Goal: Complete application form: Complete application form

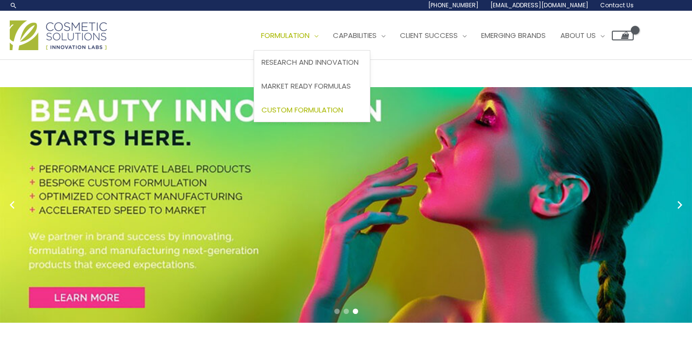
click at [332, 106] on span "Custom Formulation" at bounding box center [303, 110] width 82 height 10
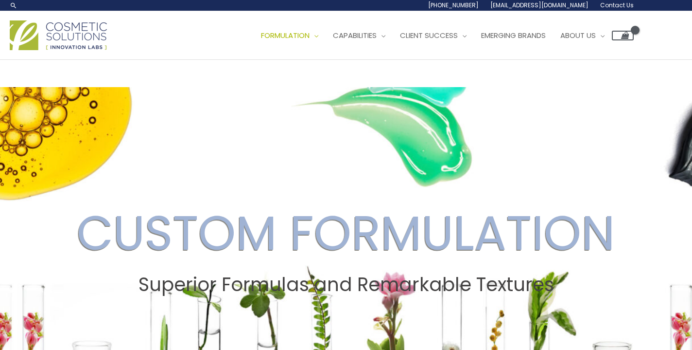
click at [545, 13] on div "Main Menu Formulation Menu Toggle Research and Innovation Market Ready Formulas…" at bounding box center [346, 35] width 692 height 49
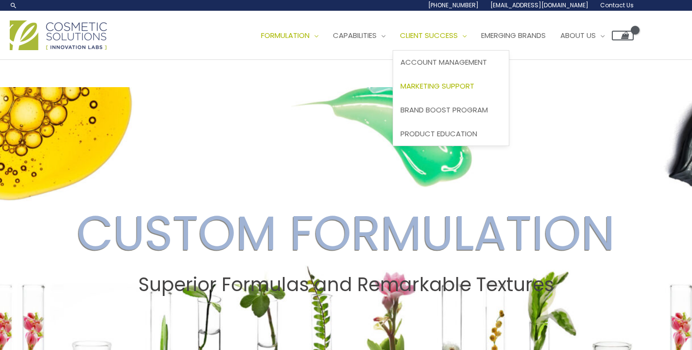
click at [458, 85] on span "Marketing Support" at bounding box center [438, 86] width 74 height 10
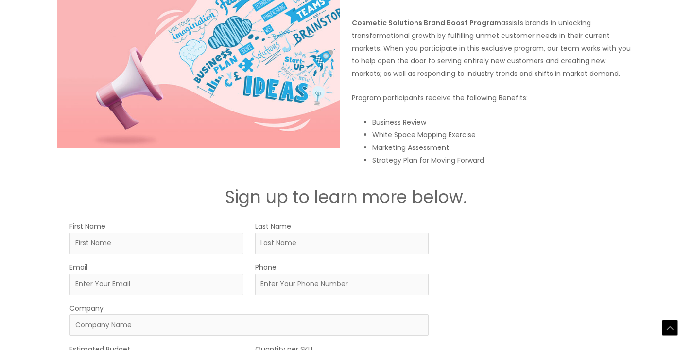
scroll to position [1472, 0]
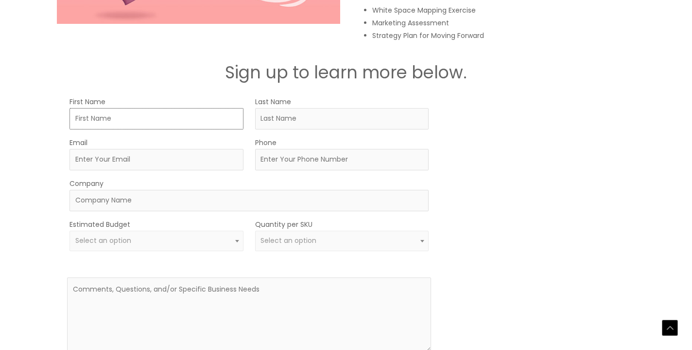
click at [170, 112] on input "First Name" at bounding box center [157, 118] width 174 height 21
type input "Dariud"
click at [315, 128] on input "Last Name" at bounding box center [342, 118] width 174 height 21
type input "Jefferson"
click at [208, 161] on input "Email" at bounding box center [157, 159] width 174 height 21
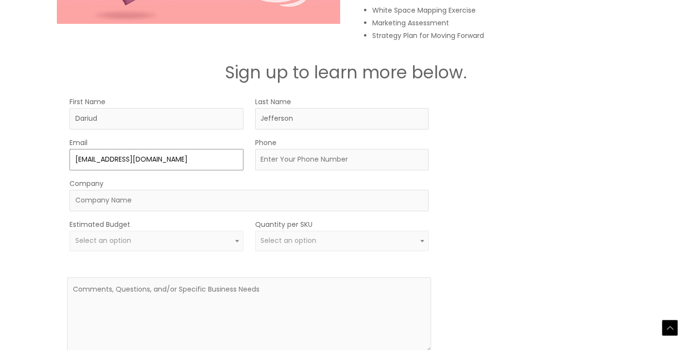
type input "[EMAIL_ADDRESS][DOMAIN_NAME]"
type input "3235595547"
type input "DVJ Royalty LLC"
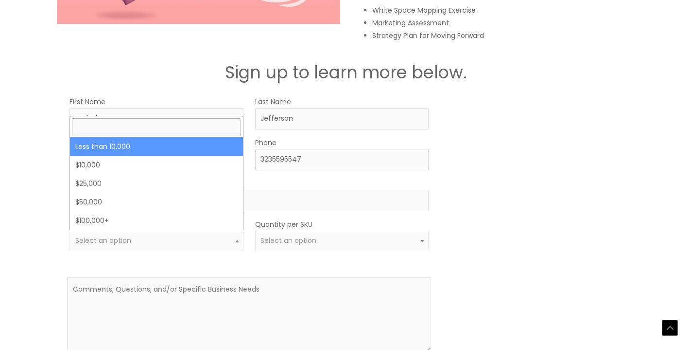
click at [220, 236] on span "Select an option" at bounding box center [156, 240] width 163 height 9
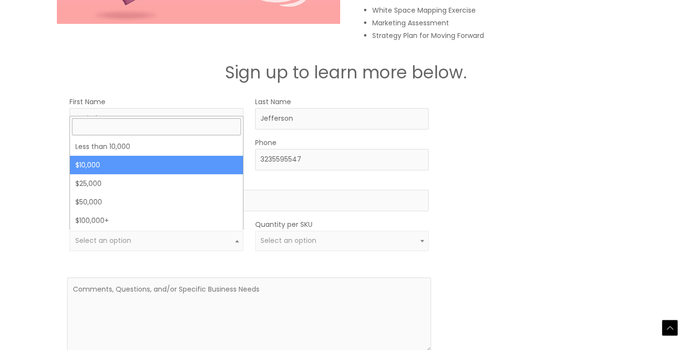
select select "10000"
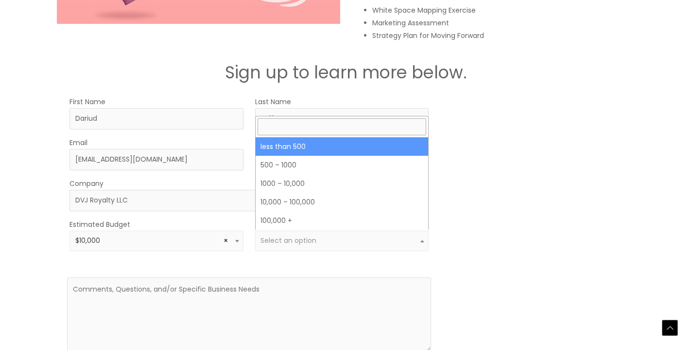
click at [349, 238] on span "Select an option" at bounding box center [342, 240] width 163 height 9
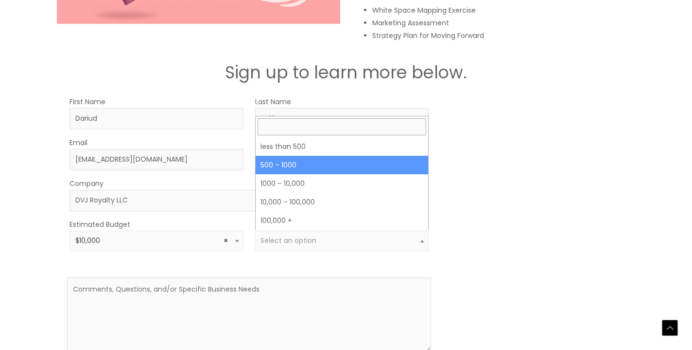
select select "8"
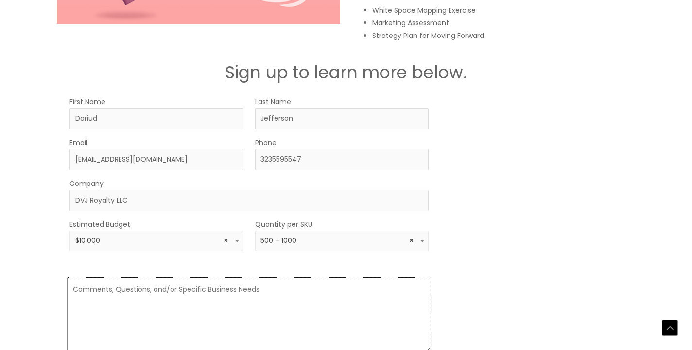
click at [313, 288] on textarea at bounding box center [249, 314] width 364 height 74
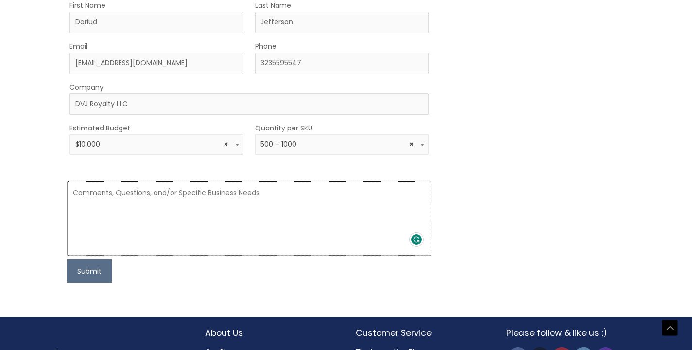
scroll to position [1568, 0]
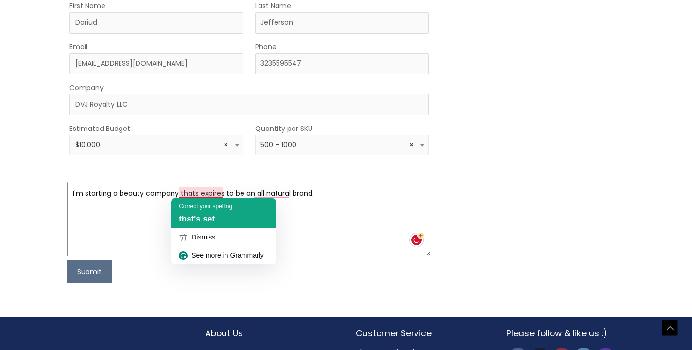
click at [215, 218] on span "that's set" at bounding box center [197, 218] width 36 height 9
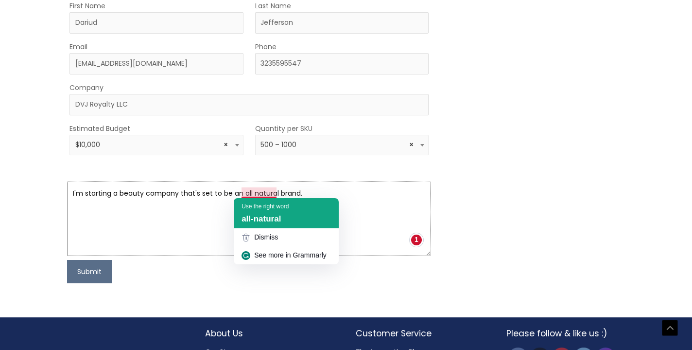
click at [265, 215] on span "all-natural" at bounding box center [261, 218] width 39 height 9
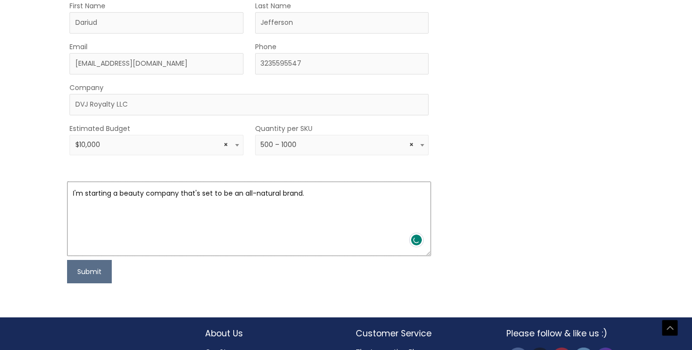
click at [318, 187] on textarea "I'm starting a beauty company that's set to be an all-natural brand." at bounding box center [249, 218] width 364 height 74
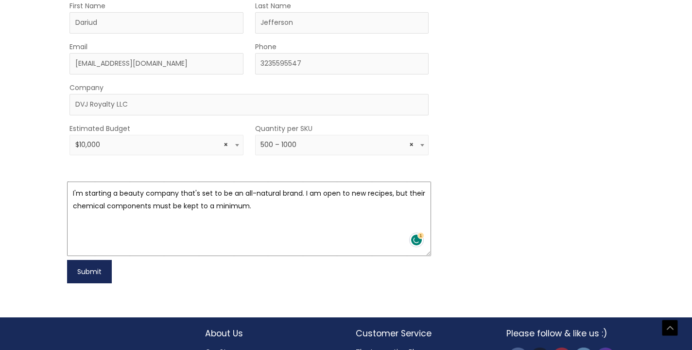
type textarea "I'm starting a beauty company that's set to be an all-natural brand. I am open …"
click at [94, 266] on button "Submit" at bounding box center [89, 271] width 45 height 23
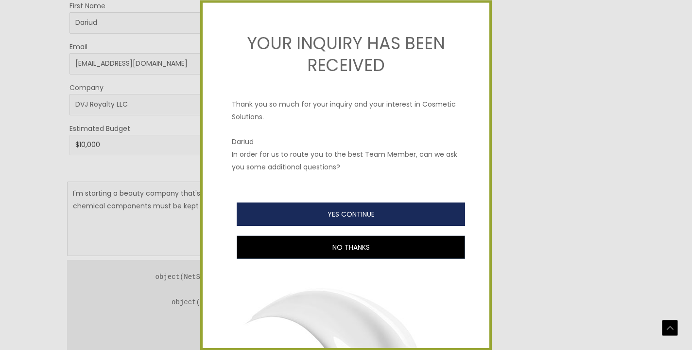
click at [309, 210] on button "YES CONTINUE" at bounding box center [351, 213] width 229 height 23
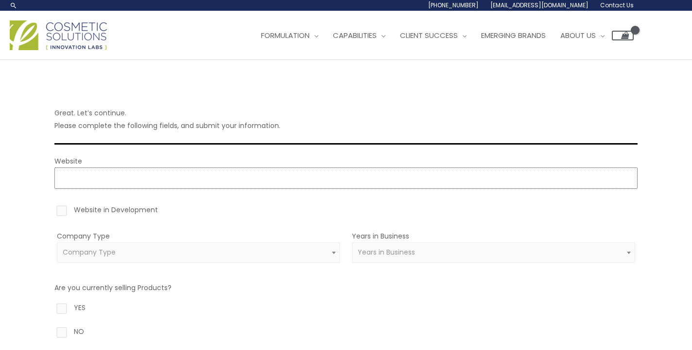
click at [255, 177] on input "Website" at bounding box center [345, 177] width 583 height 21
click at [57, 211] on label "Website in Development" at bounding box center [345, 211] width 583 height 17
click at [51, 210] on input "Website in Development" at bounding box center [48, 206] width 6 height 6
checkbox input "true"
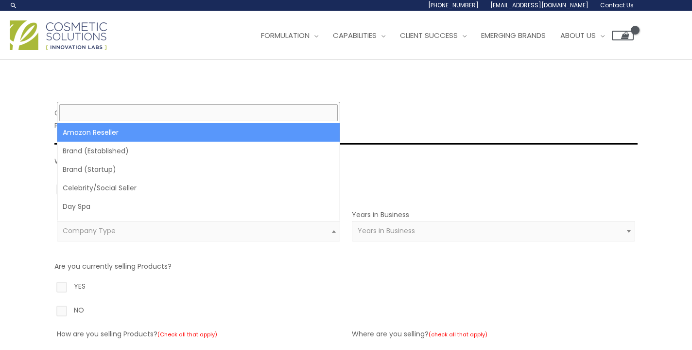
click at [133, 232] on span "Company Type" at bounding box center [199, 230] width 272 height 9
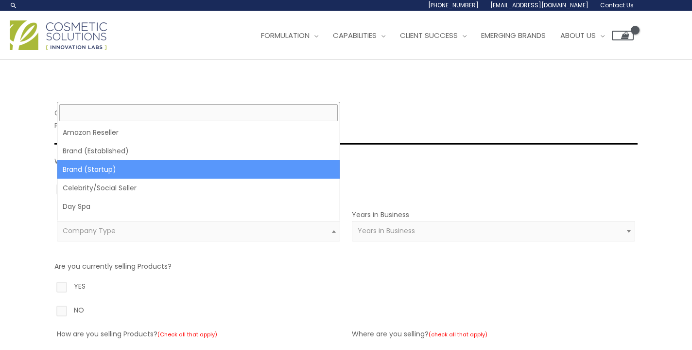
select select "39"
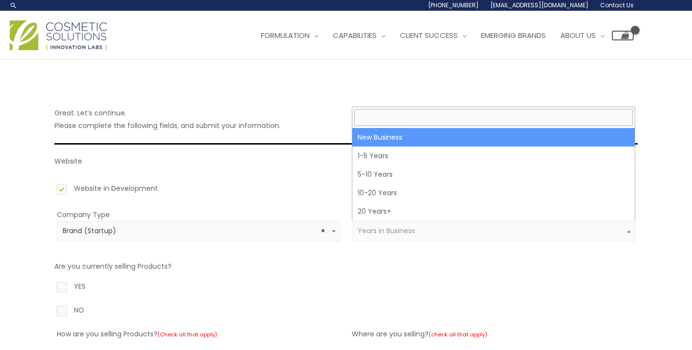
click at [423, 222] on span "Years in Business" at bounding box center [493, 231] width 283 height 20
click at [417, 127] on span at bounding box center [493, 117] width 282 height 21
click at [416, 127] on span at bounding box center [493, 117] width 282 height 21
select select "1"
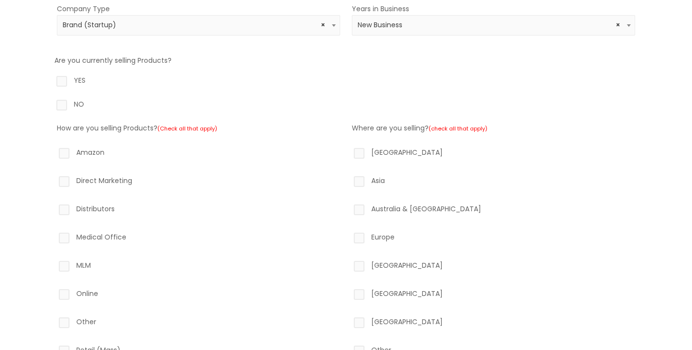
scroll to position [207, 0]
click at [62, 104] on label "NO" at bounding box center [345, 105] width 583 height 17
click at [51, 103] on input "NO" at bounding box center [48, 100] width 6 height 6
radio input "true"
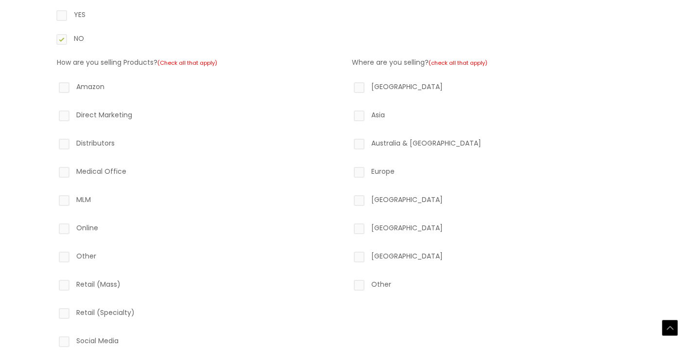
scroll to position [273, 0]
click at [68, 115] on label "Direct Marketing" at bounding box center [198, 115] width 283 height 17
click at [53, 113] on input "Direct Marketing" at bounding box center [50, 110] width 6 height 6
checkbox input "true"
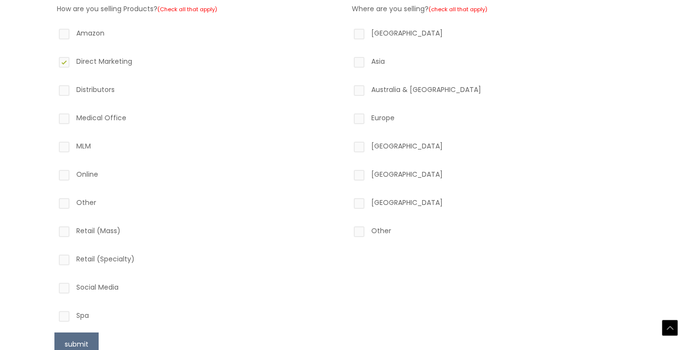
scroll to position [343, 0]
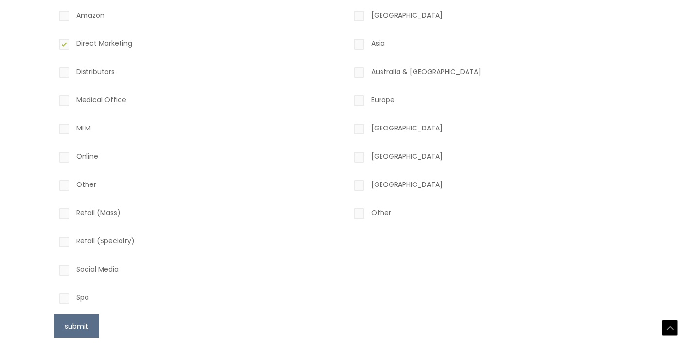
click at [63, 160] on label "Online" at bounding box center [198, 158] width 283 height 17
click at [53, 156] on input "Online" at bounding box center [50, 153] width 6 height 6
checkbox input "true"
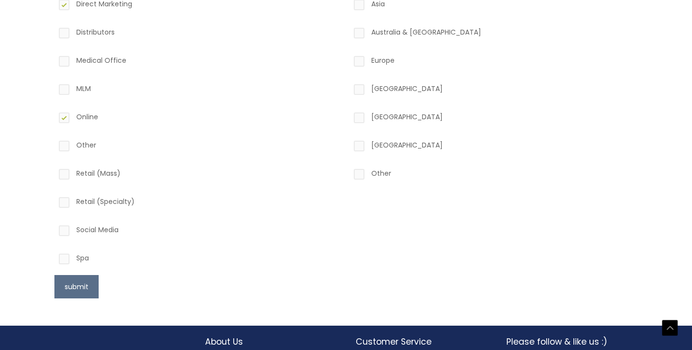
scroll to position [383, 0]
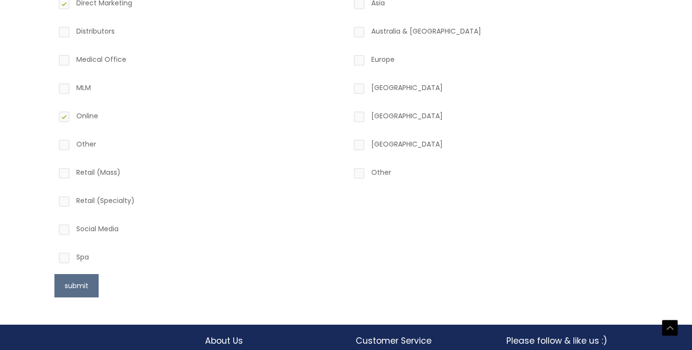
click at [65, 235] on label "Social Media" at bounding box center [198, 230] width 283 height 17
click at [53, 229] on input "Social Media" at bounding box center [50, 225] width 6 height 6
checkbox input "true"
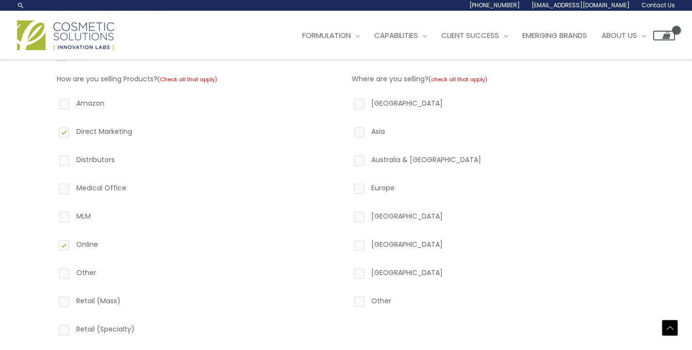
scroll to position [253, 0]
click at [362, 100] on label "North America" at bounding box center [493, 106] width 283 height 17
click at [349, 100] on input "North America" at bounding box center [345, 101] width 6 height 6
checkbox input "true"
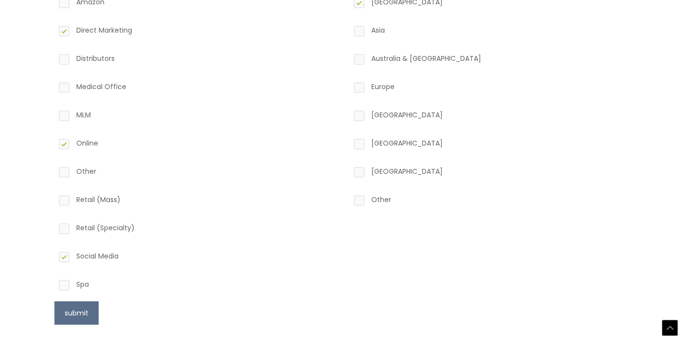
scroll to position [360, 0]
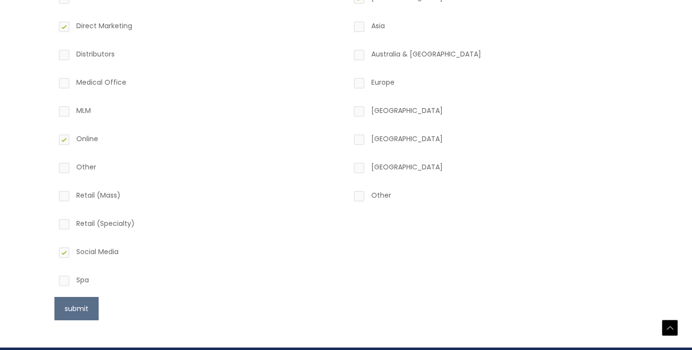
click at [362, 195] on label "Other" at bounding box center [493, 197] width 283 height 17
click at [349, 195] on input "Other" at bounding box center [345, 192] width 6 height 6
click at [362, 195] on label "Other" at bounding box center [493, 197] width 283 height 17
click at [349, 195] on input "Other" at bounding box center [345, 192] width 6 height 6
checkbox input "false"
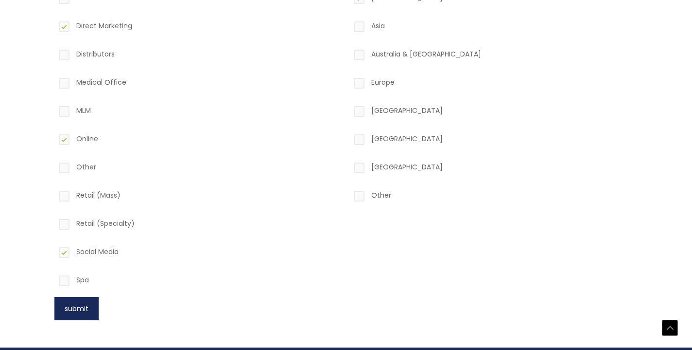
click at [81, 301] on button "submit" at bounding box center [76, 308] width 44 height 23
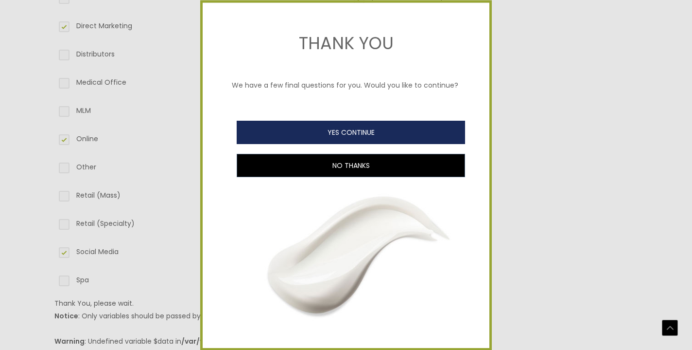
click at [390, 137] on button "YES CONTINUE" at bounding box center [351, 132] width 229 height 23
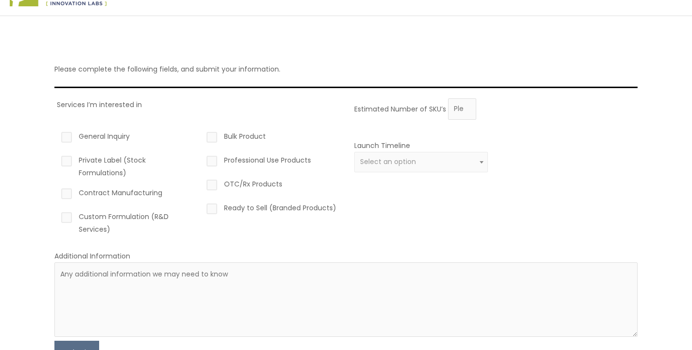
scroll to position [46, 0]
click at [69, 131] on label "General Inquiry" at bounding box center [126, 136] width 134 height 17
click at [56, 131] on input "General Inquiry" at bounding box center [53, 131] width 6 height 6
checkbox input "true"
click at [213, 212] on label "Ready to Sell (Branded Products)" at bounding box center [272, 207] width 134 height 17
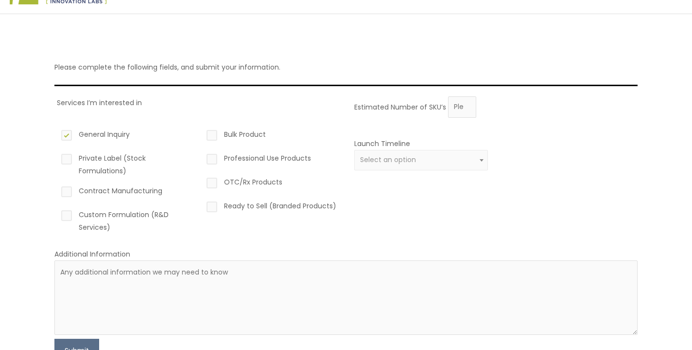
click at [201, 206] on input "Ready to Sell (Branded Products)" at bounding box center [198, 202] width 6 height 6
checkbox input "true"
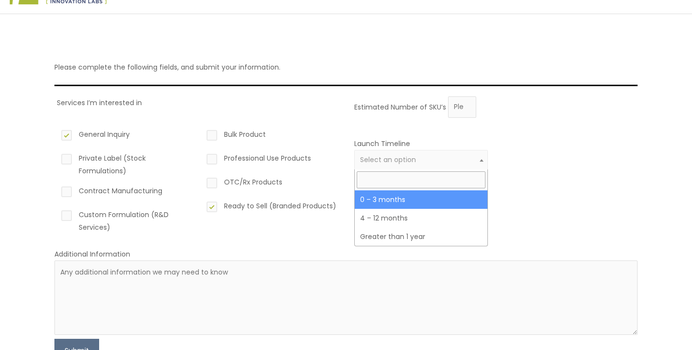
click at [399, 166] on span "Select an option" at bounding box center [421, 160] width 134 height 20
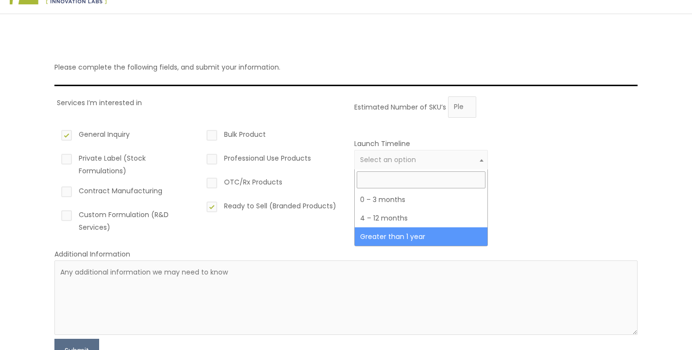
select select "6"
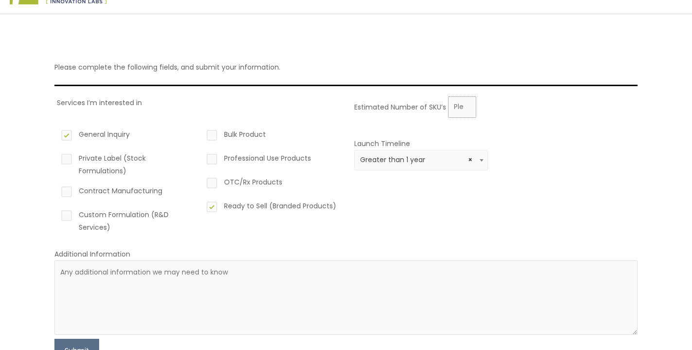
click at [456, 109] on input "Estimated Number of SKU’s" at bounding box center [462, 106] width 28 height 21
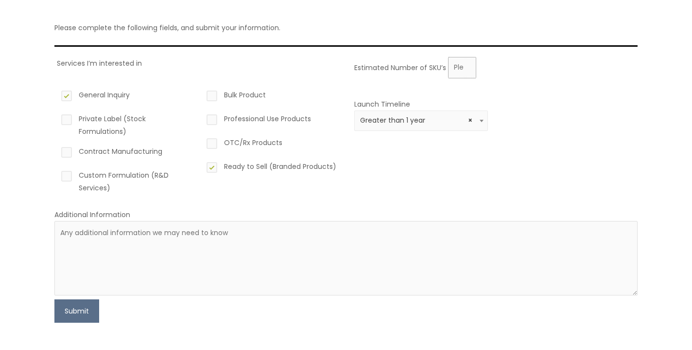
scroll to position [95, 0]
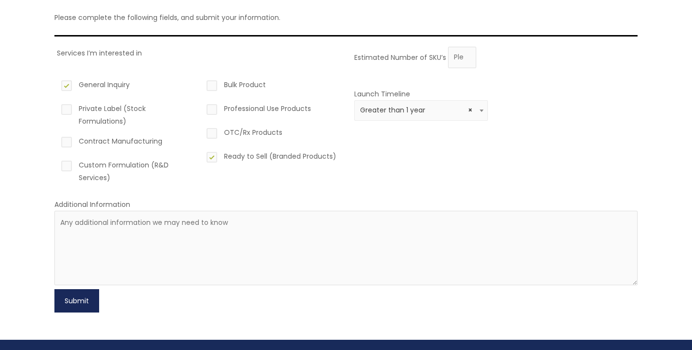
click at [71, 306] on button "Submit" at bounding box center [76, 300] width 45 height 23
click at [466, 60] on input "0" at bounding box center [462, 57] width 28 height 21
click at [468, 55] on input "1" at bounding box center [462, 57] width 28 height 21
click at [468, 55] on input "2" at bounding box center [462, 57] width 28 height 21
click at [468, 55] on input "3" at bounding box center [462, 57] width 28 height 21
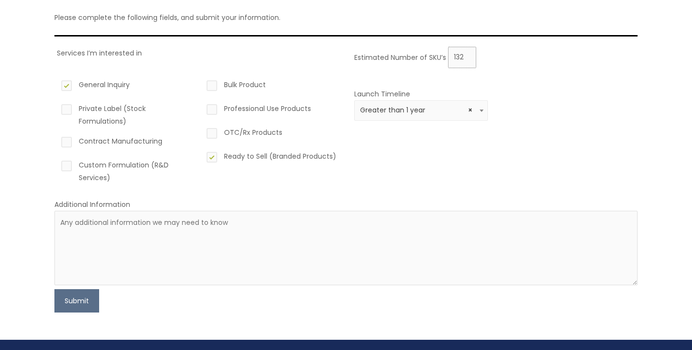
click at [468, 55] on input "132" at bounding box center [462, 57] width 28 height 21
click at [467, 53] on input "155" at bounding box center [462, 57] width 28 height 21
click at [466, 57] on input "154" at bounding box center [462, 57] width 28 height 21
click at [466, 57] on input "153" at bounding box center [462, 57] width 28 height 21
click at [466, 57] on input "152" at bounding box center [462, 57] width 28 height 21
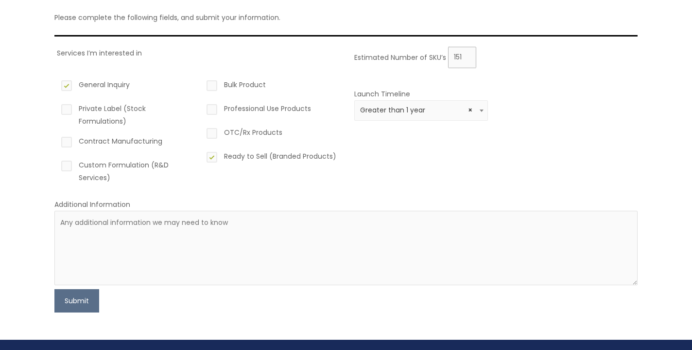
click at [466, 57] on input "151" at bounding box center [462, 57] width 28 height 21
type input "150"
click at [466, 57] on input "150" at bounding box center [462, 57] width 28 height 21
click at [88, 303] on button "Submit" at bounding box center [76, 300] width 45 height 23
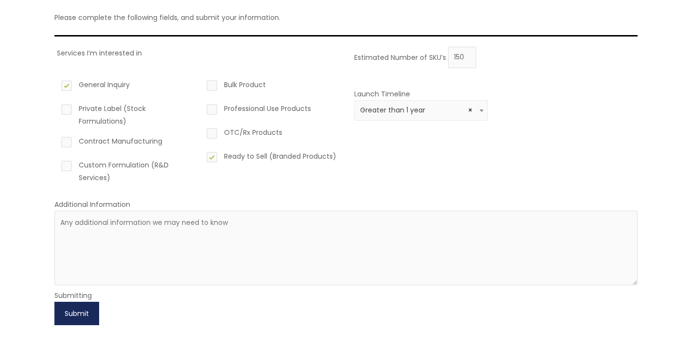
click at [76, 312] on button "Submit" at bounding box center [76, 312] width 45 height 23
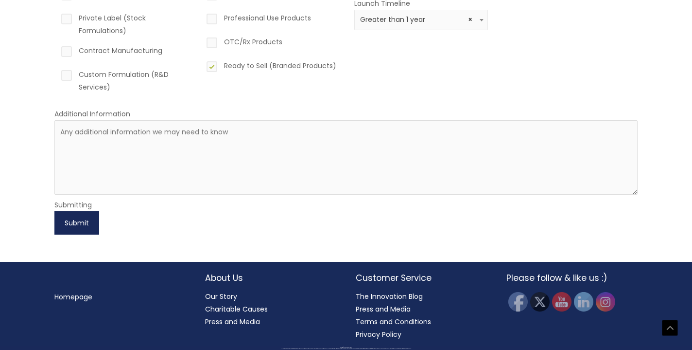
scroll to position [185, 0]
